Goal: Task Accomplishment & Management: Manage account settings

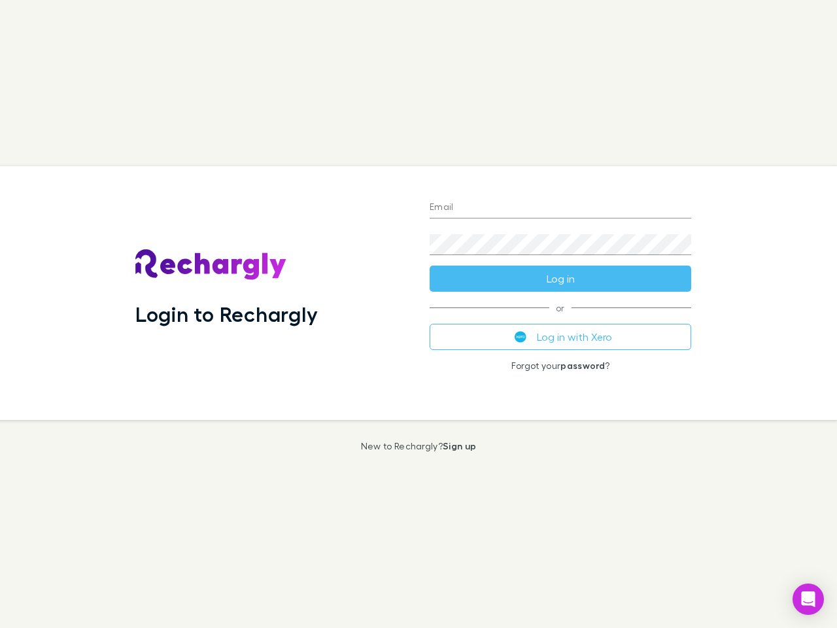
click at [418, 314] on div "Login to Rechargly" at bounding box center [272, 293] width 294 height 254
click at [560, 208] on input "Email" at bounding box center [559, 207] width 261 height 21
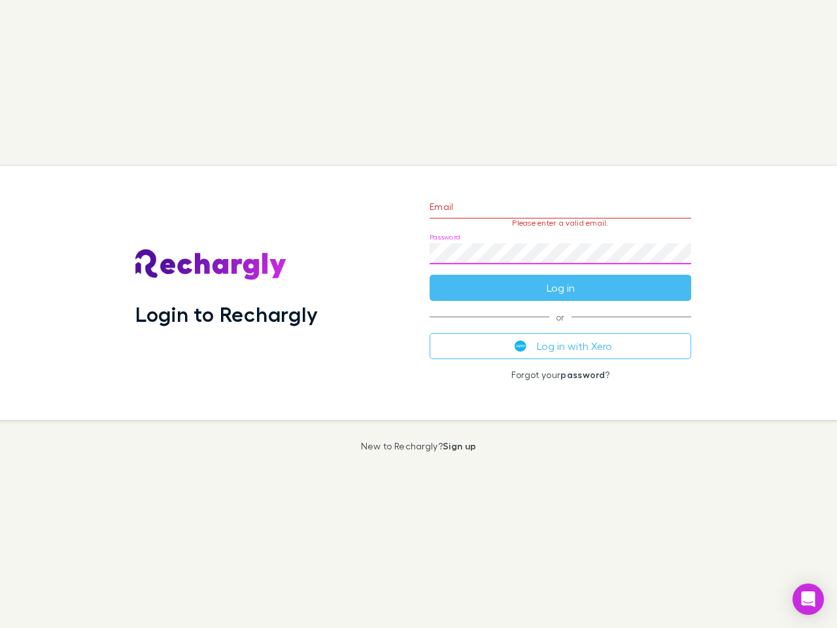
click at [560, 278] on form "Email Please enter a valid email. Password Log in" at bounding box center [559, 244] width 261 height 114
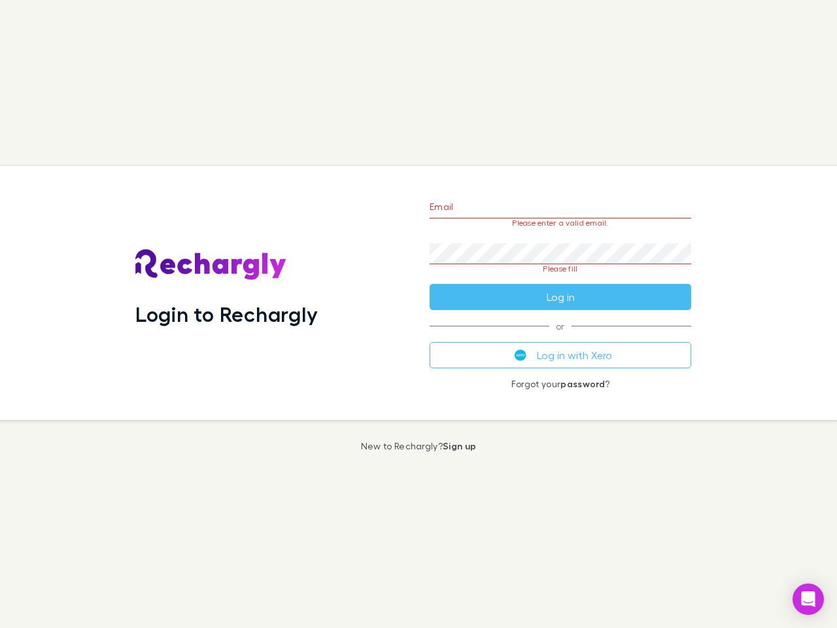
click at [560, 337] on div "Email Please enter a valid email. Password Please fill Log in or Log in with Xe…" at bounding box center [560, 293] width 282 height 254
click at [808, 599] on icon "Open Intercom Messenger" at bounding box center [808, 599] width 14 height 16
